Goal: Task Accomplishment & Management: Use online tool/utility

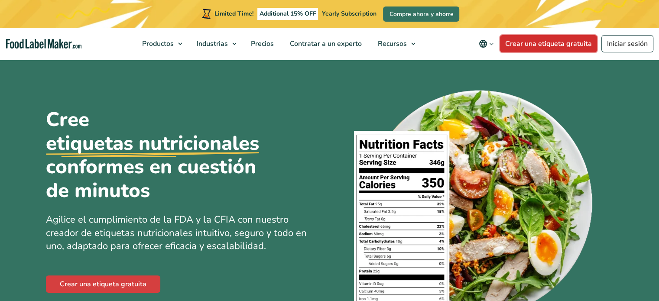
click at [540, 46] on link "Crear una etiqueta gratuita" at bounding box center [548, 43] width 97 height 17
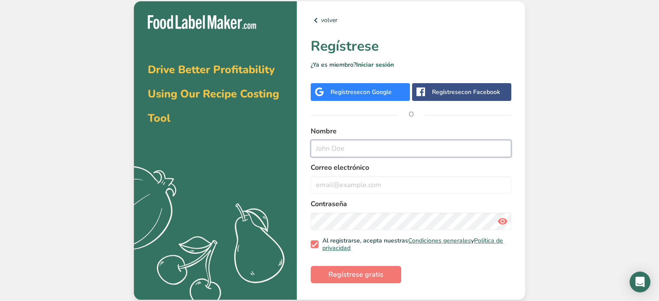
click at [374, 152] on input "text" at bounding box center [410, 148] width 200 height 17
type input "Samantha González"
click at [334, 182] on input "email" at bounding box center [410, 184] width 200 height 17
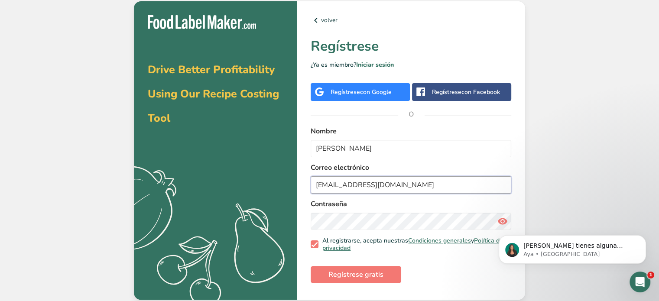
type input "proyectos2@akhua.mx"
click at [346, 271] on span "Regístrese gratis" at bounding box center [355, 274] width 55 height 10
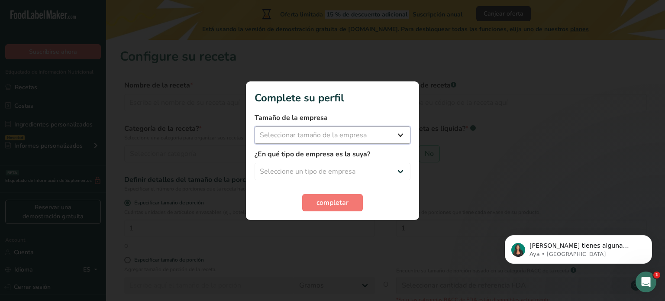
click at [323, 134] on select "Seleccionar tamaño de la empresa Menos de 10 empleados De 10 a 50 empleados De …" at bounding box center [333, 134] width 156 height 17
select select "3"
click at [255, 126] on select "Seleccionar tamaño de la empresa Menos de 10 empleados De 10 a 50 empleados De …" at bounding box center [333, 134] width 156 height 17
click at [356, 170] on select "Seleccione un tipo de empresa Fabricante de alimentos envasados Restaurante y c…" at bounding box center [333, 171] width 156 height 17
select select "1"
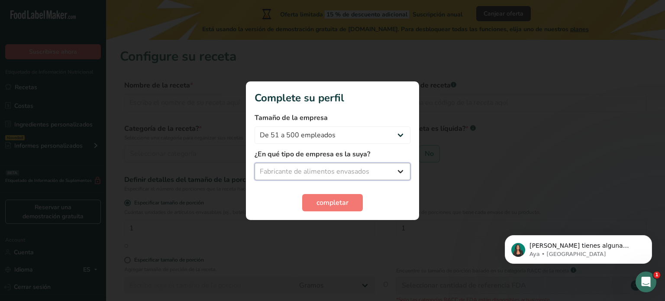
click at [255, 163] on select "Seleccione un tipo de empresa Fabricante de alimentos envasados Restaurante y c…" at bounding box center [333, 171] width 156 height 17
click at [333, 204] on span "completar" at bounding box center [333, 202] width 32 height 10
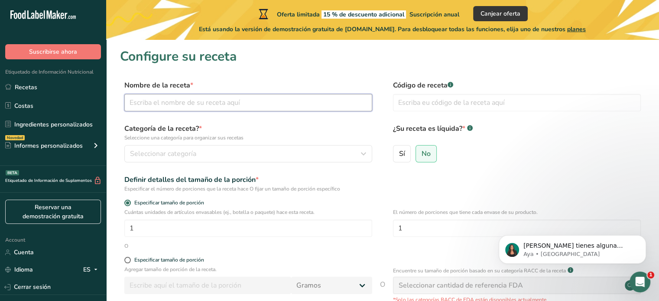
click at [184, 105] on input "text" at bounding box center [248, 102] width 248 height 17
type input "Producto lacteo combinado con grasa vegetal en polvo"
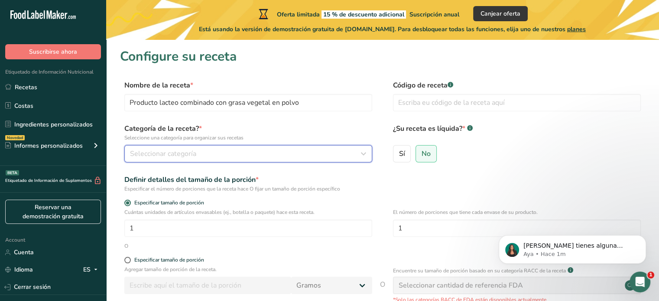
click at [183, 154] on span "Seleccionar categoría" at bounding box center [163, 154] width 66 height 10
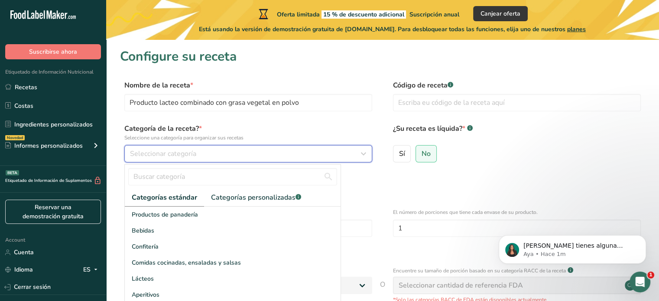
click at [183, 154] on span "Seleccionar categoría" at bounding box center [163, 154] width 66 height 10
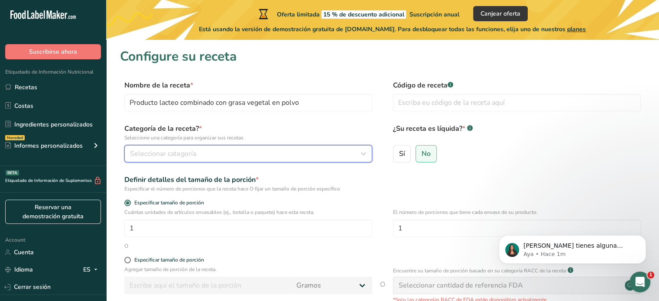
click at [195, 153] on span "Seleccionar categoría" at bounding box center [163, 154] width 66 height 10
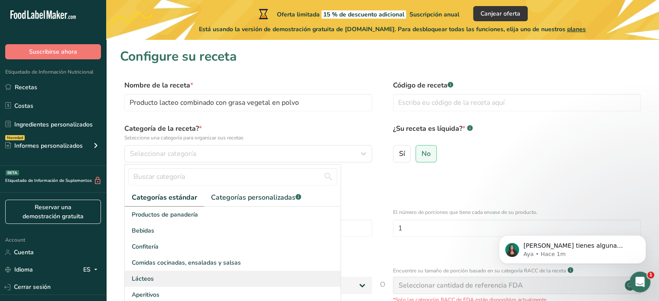
click at [165, 280] on div "Lácteos" at bounding box center [233, 279] width 216 height 16
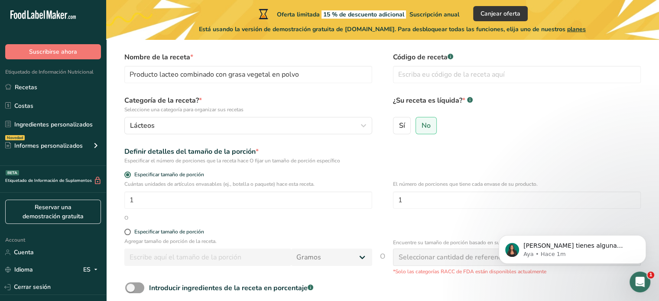
scroll to position [43, 0]
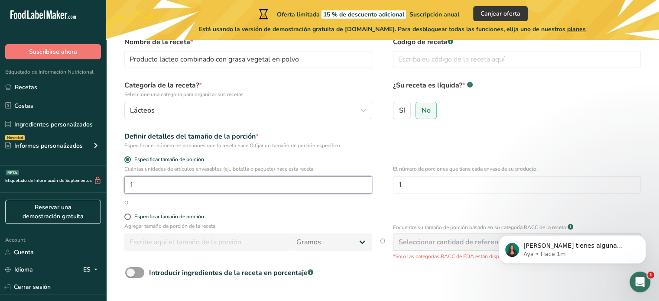
click at [164, 185] on input "1" at bounding box center [248, 184] width 248 height 17
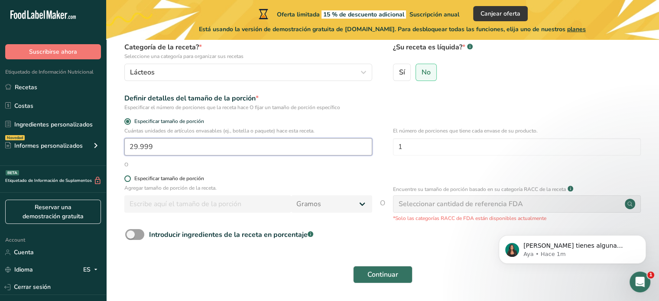
scroll to position [87, 0]
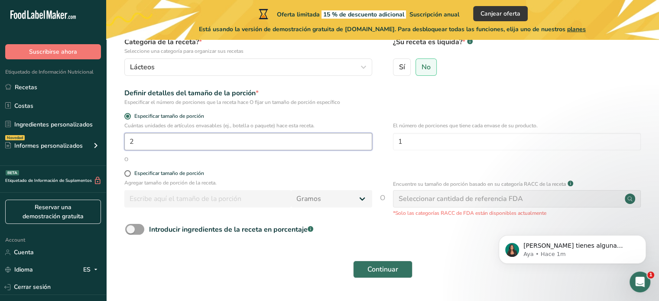
type input "1"
type input "4"
click at [130, 174] on span at bounding box center [127, 173] width 6 height 6
click at [130, 174] on input "Especificar tamaño de porción" at bounding box center [127, 174] width 6 height 6
radio input "true"
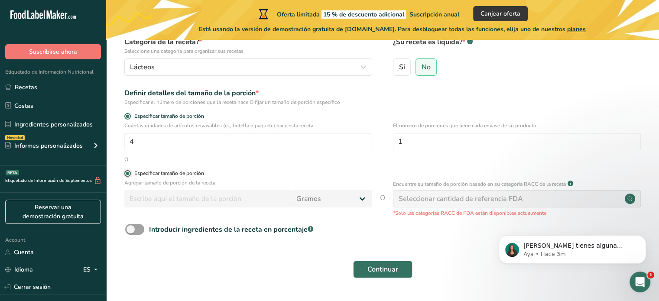
radio input "false"
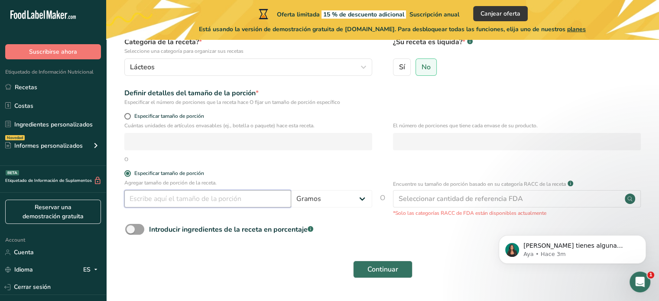
click at [248, 199] on input "number" at bounding box center [207, 198] width 167 height 17
click at [424, 68] on span "No" at bounding box center [425, 67] width 9 height 9
click at [421, 68] on input "No" at bounding box center [419, 67] width 6 height 6
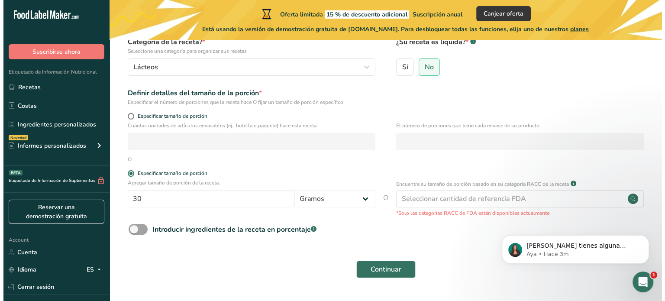
scroll to position [110, 0]
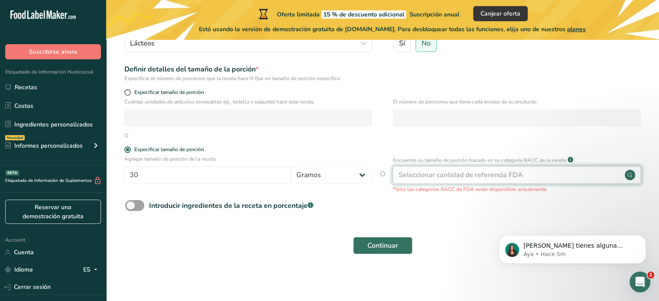
click at [523, 172] on div "Seleccionar cantidad de referencia FDA" at bounding box center [517, 174] width 248 height 17
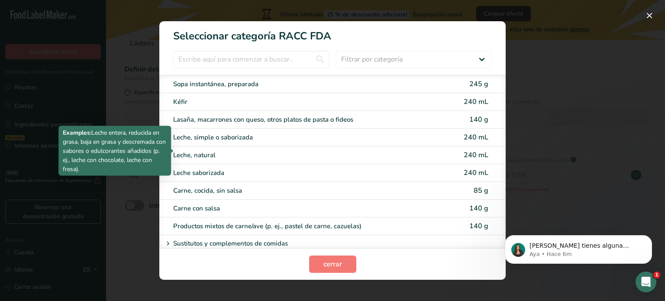
scroll to position [1082, 0]
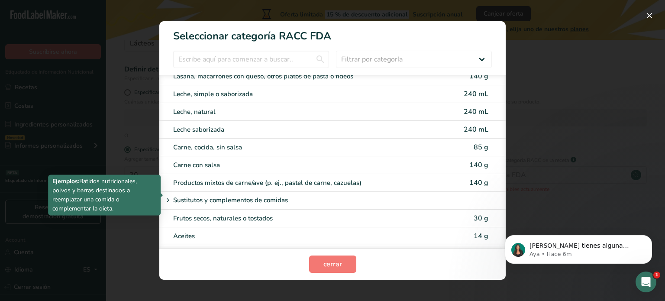
click at [168, 194] on icon "RACC Category Selection Modal" at bounding box center [168, 200] width 8 height 12
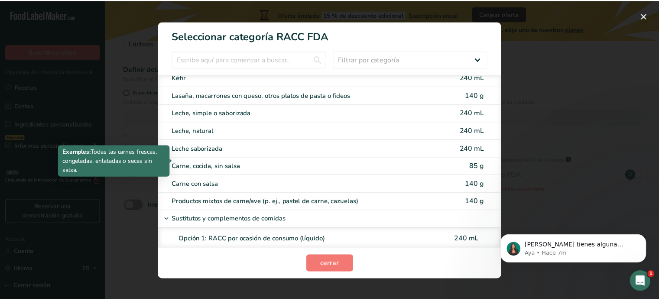
scroll to position [1020, 0]
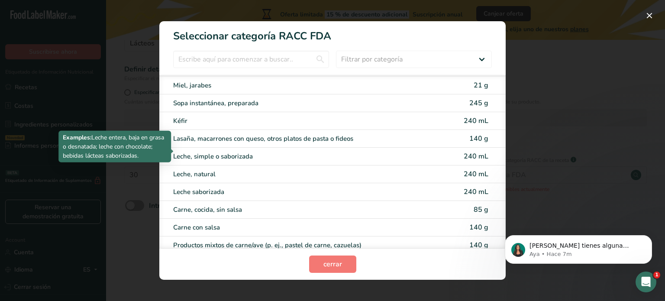
click at [244, 152] on div "Leche, simple o saborizada" at bounding box center [296, 157] width 246 height 10
type input "240"
select select "17"
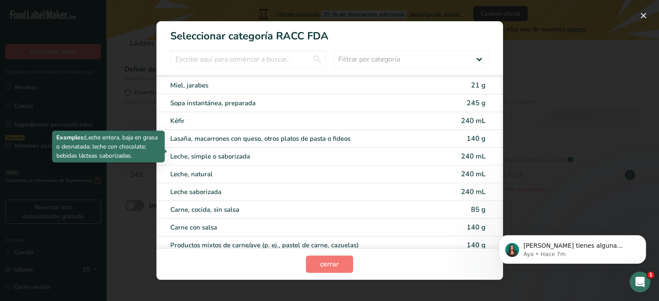
select select "22"
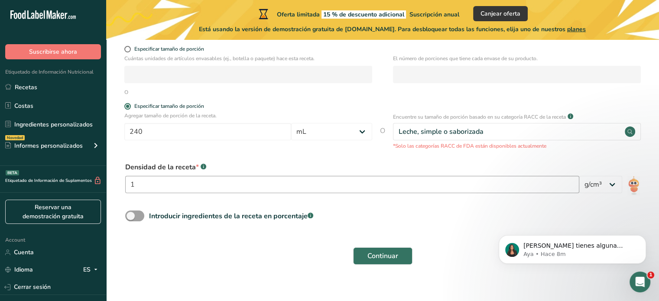
scroll to position [165, 0]
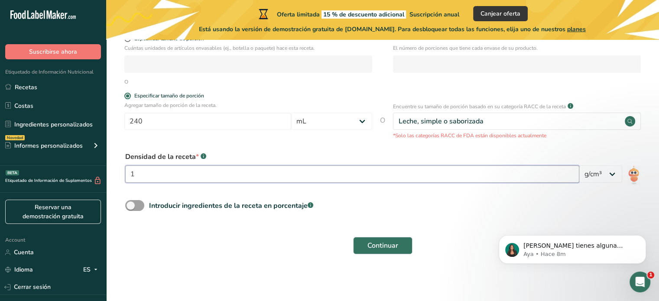
click at [267, 175] on input "1" at bounding box center [352, 173] width 454 height 17
click at [614, 178] on select "lb/pie³ g/cm³" at bounding box center [600, 173] width 43 height 17
click at [614, 171] on select "lb/pie³ g/cm³" at bounding box center [600, 173] width 43 height 17
click at [130, 204] on span at bounding box center [134, 205] width 19 height 11
click at [130, 204] on input "Introducir ingredientes de la receta en porcentaje .a-a{fill:#347362;}.b-a{fill…" at bounding box center [128, 206] width 6 height 6
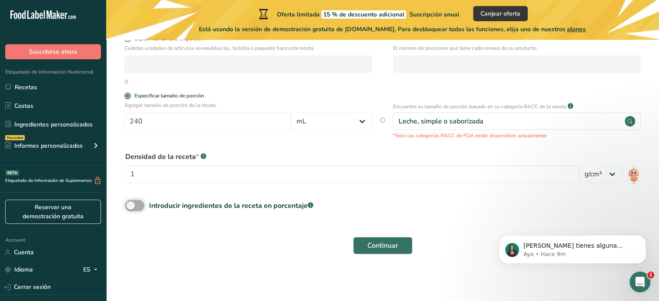
checkbox input "true"
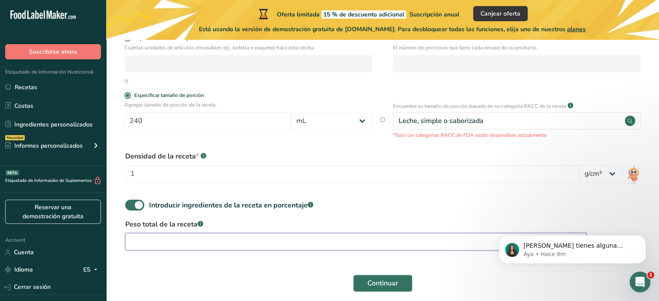
click at [191, 242] on input "number" at bounding box center [355, 241] width 461 height 17
type input "460"
drag, startPoint x: 460, startPoint y: 271, endPoint x: 0, endPoint y: 54, distance: 508.8
click at [460, 271] on div "Continuar" at bounding box center [382, 283] width 525 height 28
click at [642, 237] on icon "Dismiss notification" at bounding box center [643, 237] width 5 height 5
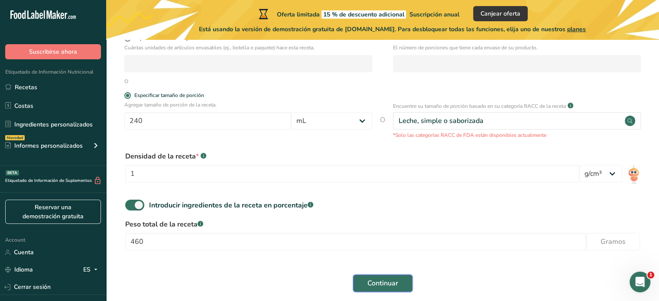
click at [384, 280] on span "Continuar" at bounding box center [382, 283] width 31 height 10
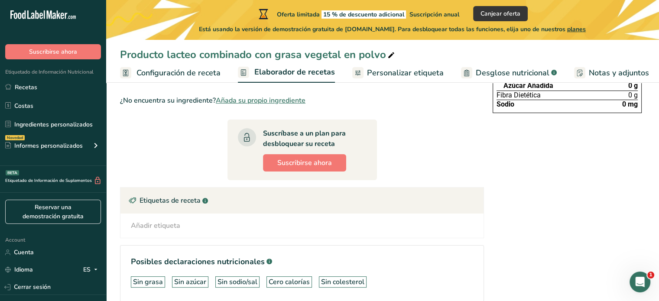
scroll to position [195, 0]
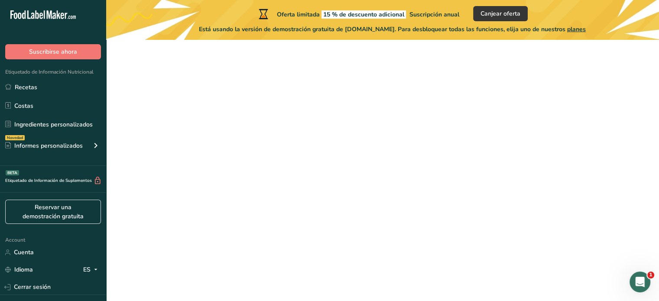
scroll to position [110, 0]
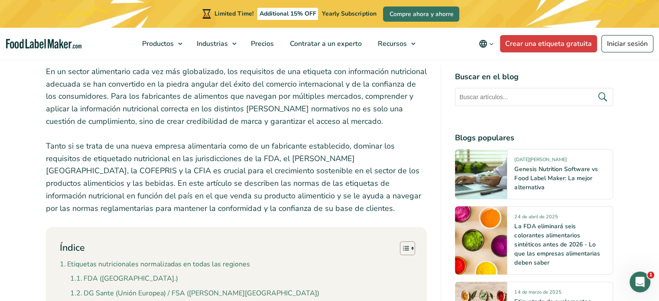
scroll to position [346, 0]
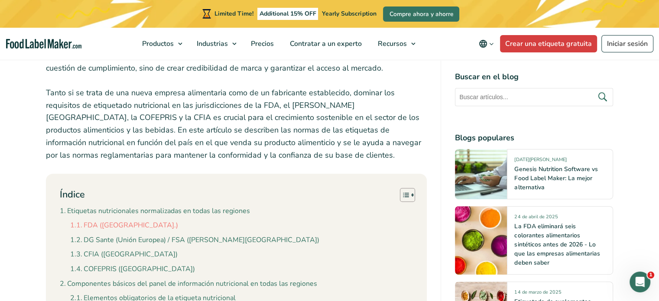
click at [103, 220] on link "FDA ([GEOGRAPHIC_DATA].)" at bounding box center [124, 225] width 108 height 11
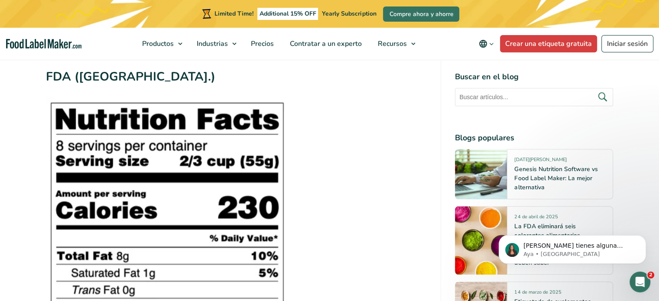
scroll to position [953, 0]
